Goal: Information Seeking & Learning: Learn about a topic

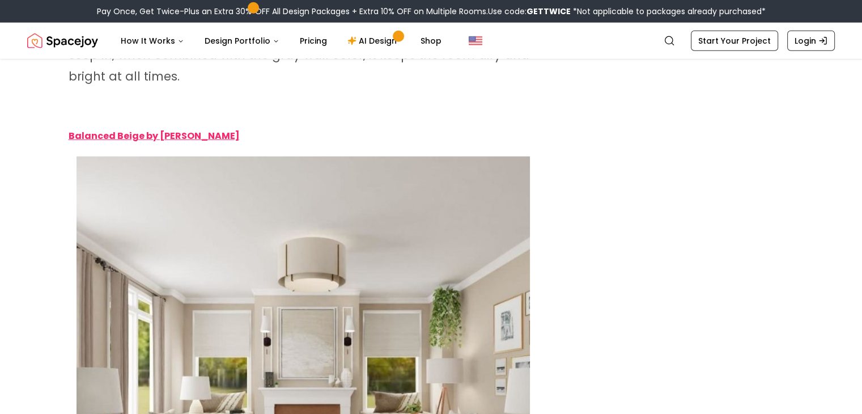
scroll to position [3116, 0]
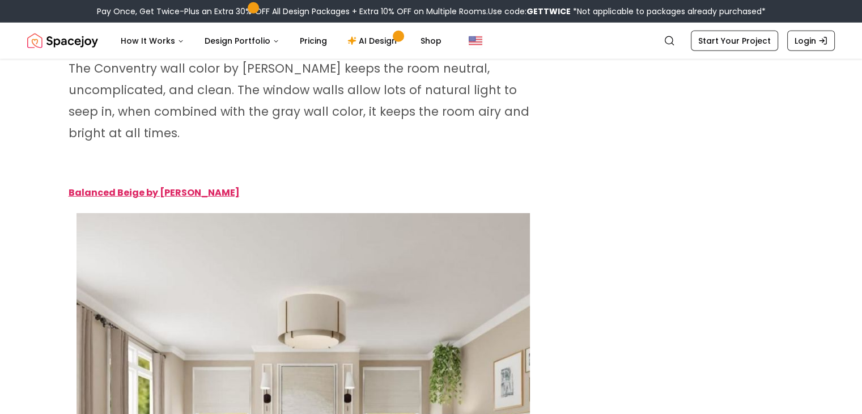
click at [136, 191] on strong "Balanced Beige by [PERSON_NAME]" at bounding box center [154, 192] width 171 height 13
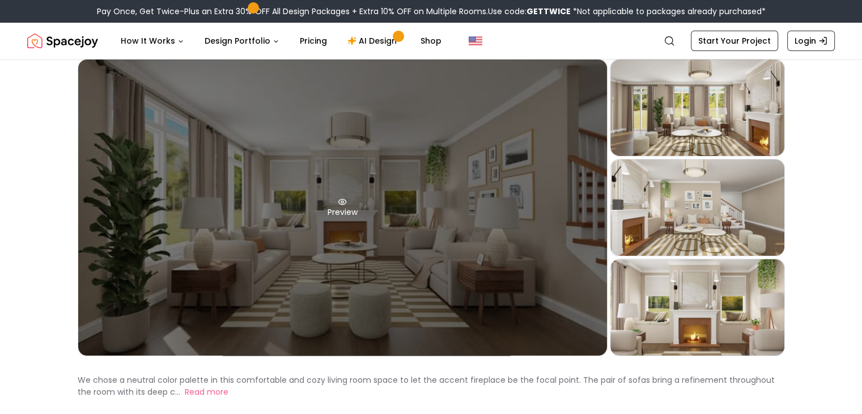
scroll to position [113, 0]
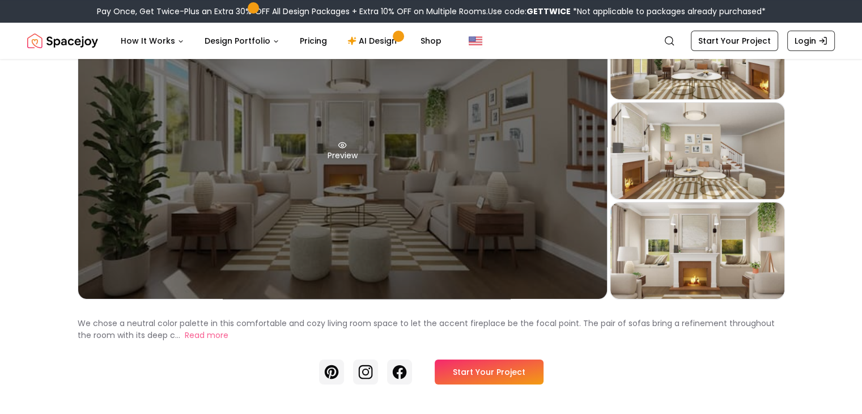
click at [330, 167] on div "Preview" at bounding box center [342, 151] width 529 height 296
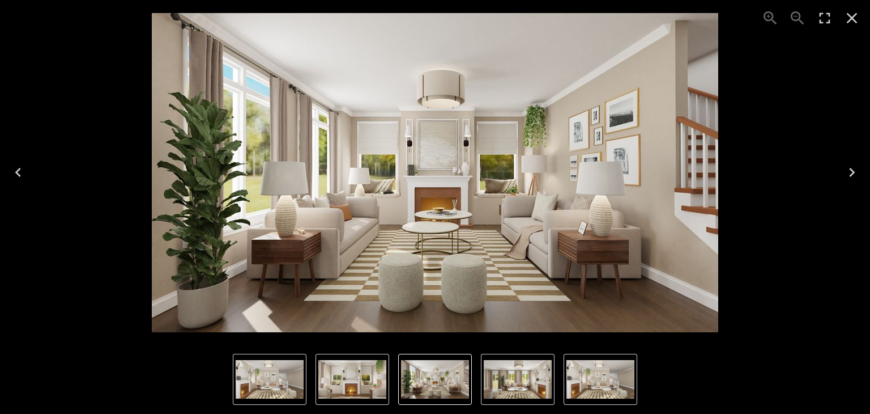
click at [849, 168] on icon "Next" at bounding box center [852, 172] width 18 height 18
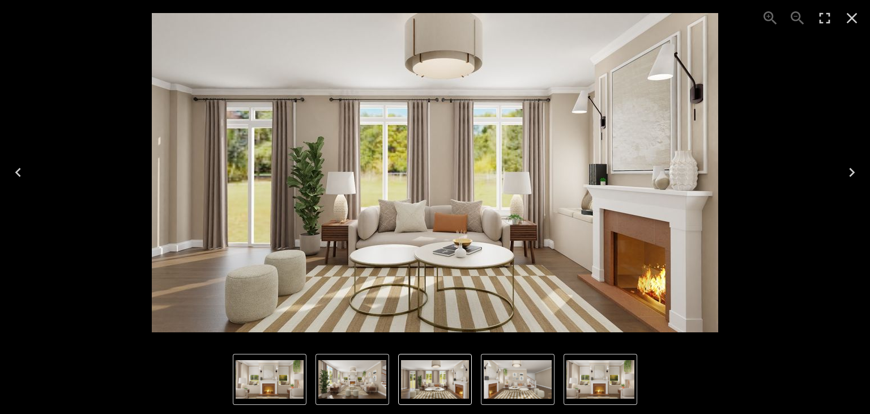
click at [849, 169] on icon "Next" at bounding box center [852, 172] width 18 height 18
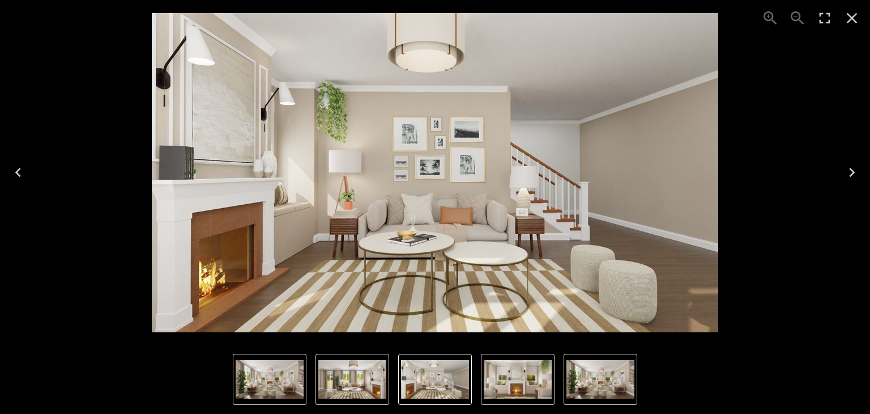
click at [849, 169] on icon "Next" at bounding box center [852, 172] width 18 height 18
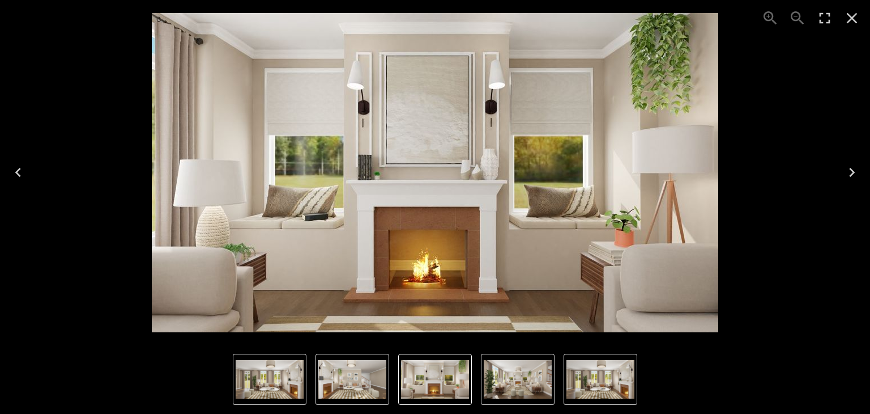
click at [849, 171] on icon "Next" at bounding box center [852, 172] width 18 height 18
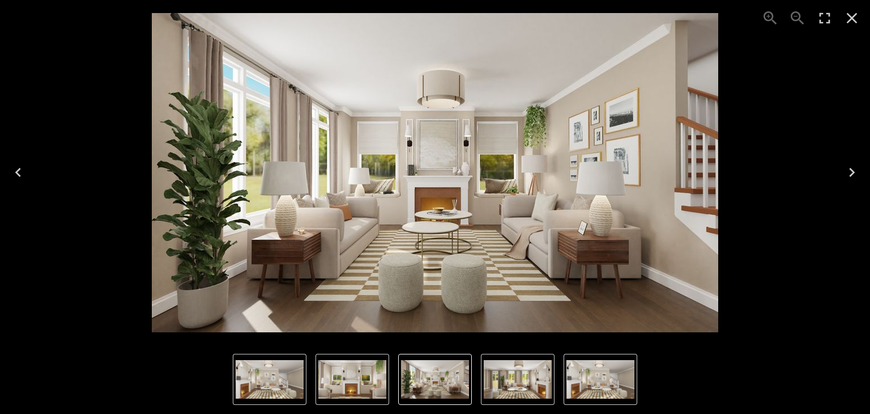
click at [848, 171] on icon "Next" at bounding box center [852, 172] width 18 height 18
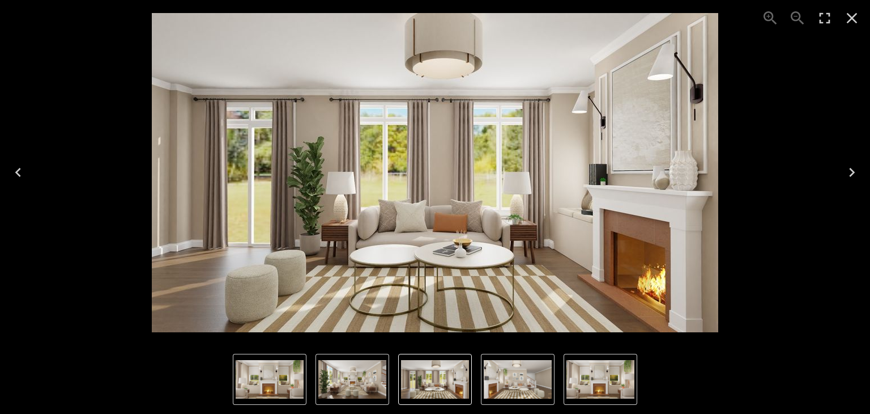
click at [848, 171] on icon "Next" at bounding box center [852, 172] width 18 height 18
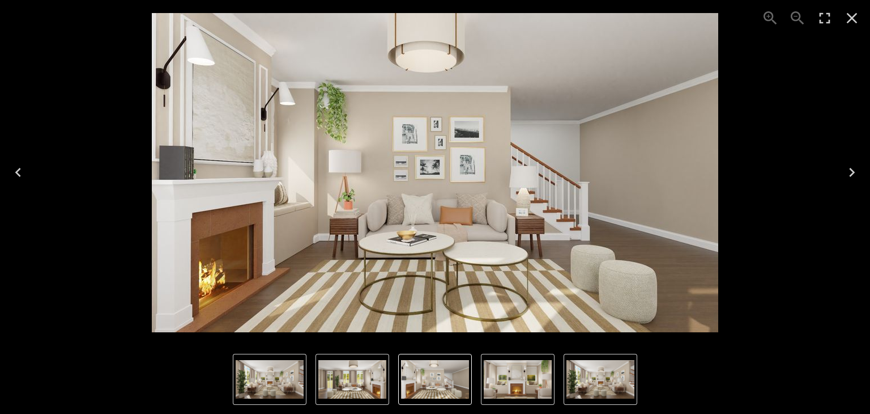
click at [848, 171] on icon "Next" at bounding box center [852, 172] width 18 height 18
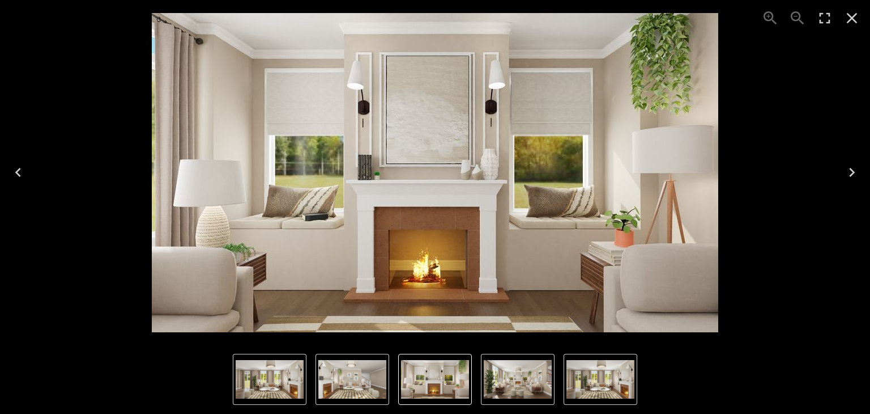
click at [848, 171] on icon "Next" at bounding box center [852, 172] width 18 height 18
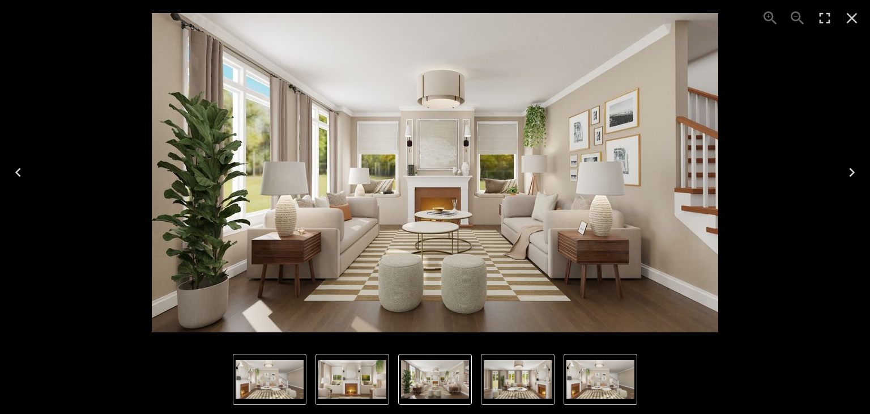
click at [848, 171] on icon "Next" at bounding box center [852, 172] width 18 height 18
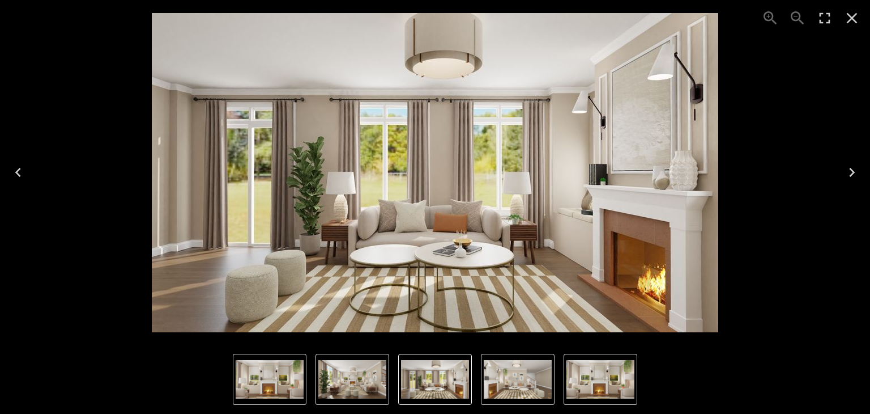
click at [848, 171] on icon "Next" at bounding box center [852, 172] width 18 height 18
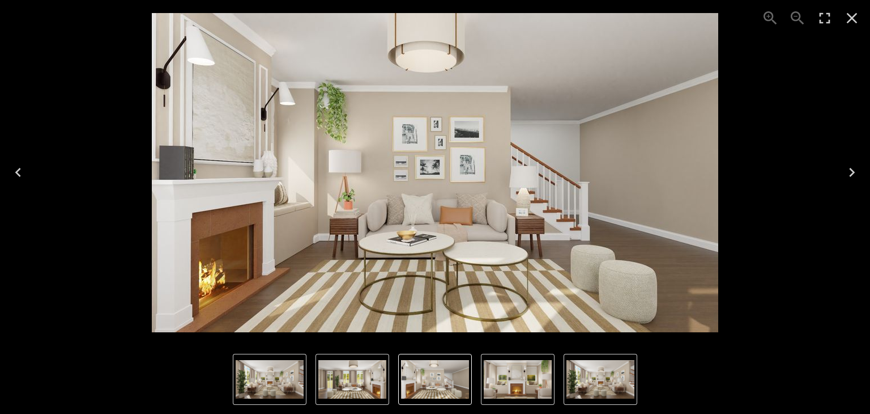
click at [854, 21] on icon "Close" at bounding box center [852, 18] width 11 height 11
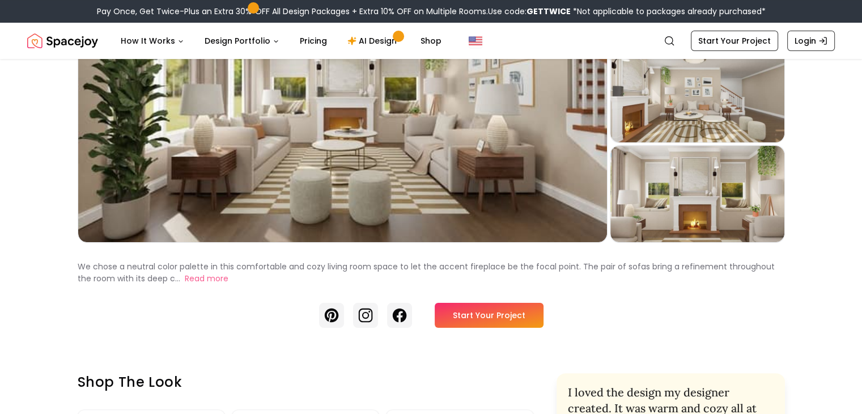
scroll to position [57, 0]
